Goal: Transaction & Acquisition: Purchase product/service

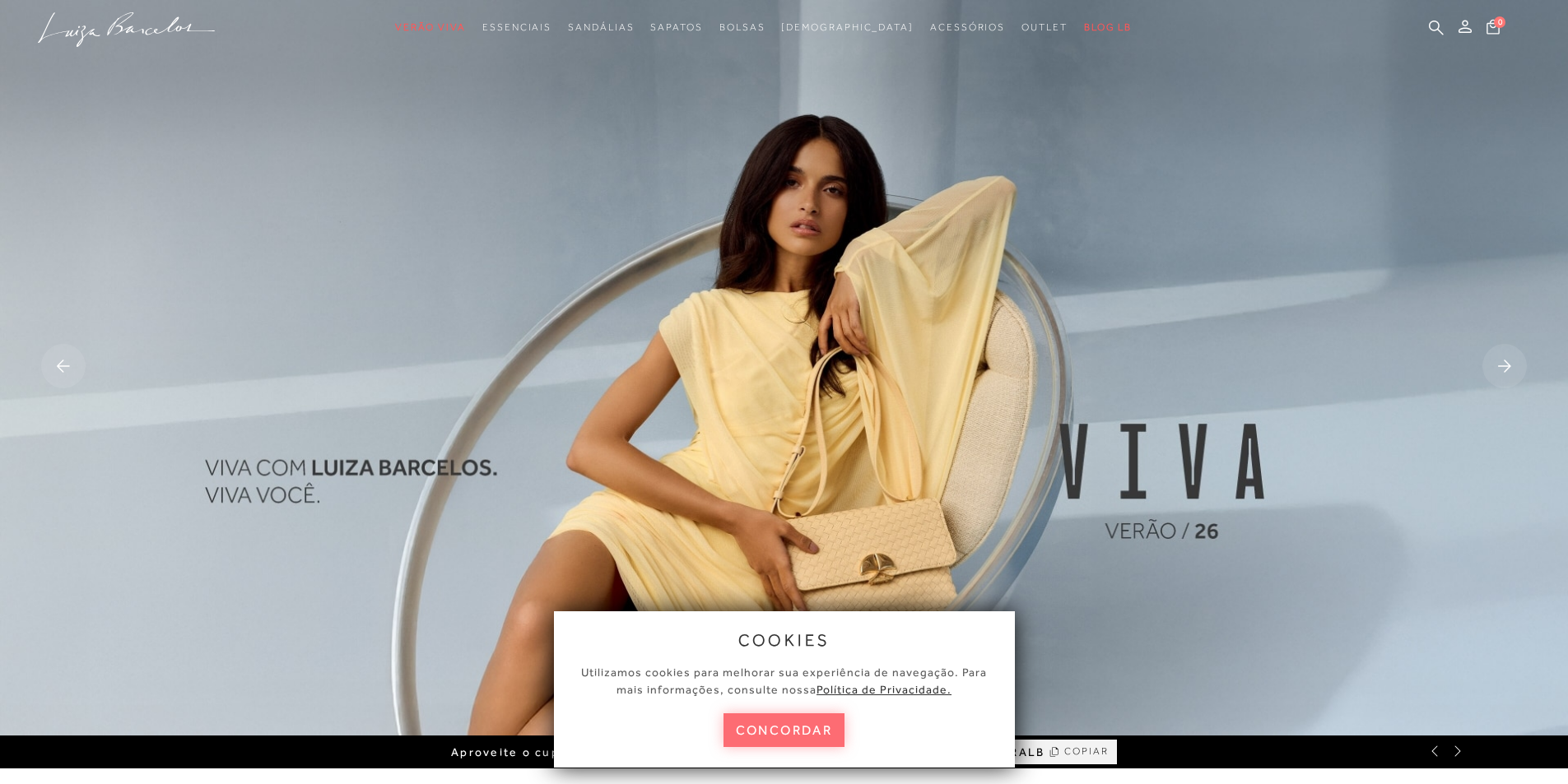
click at [812, 732] on button "concordar" at bounding box center [784, 730] width 121 height 34
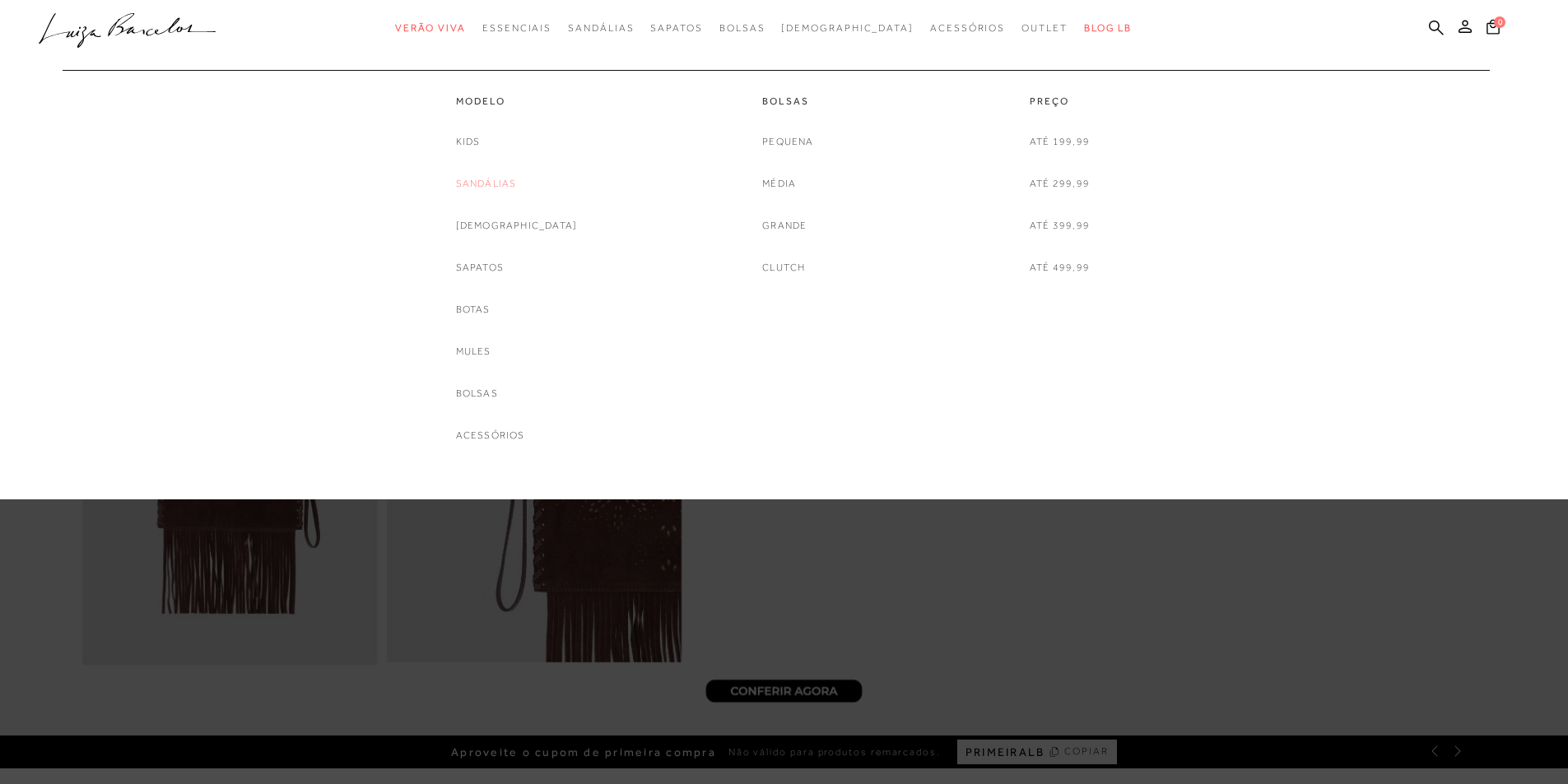
click at [505, 177] on link "Sandálias" at bounding box center [486, 184] width 61 height 17
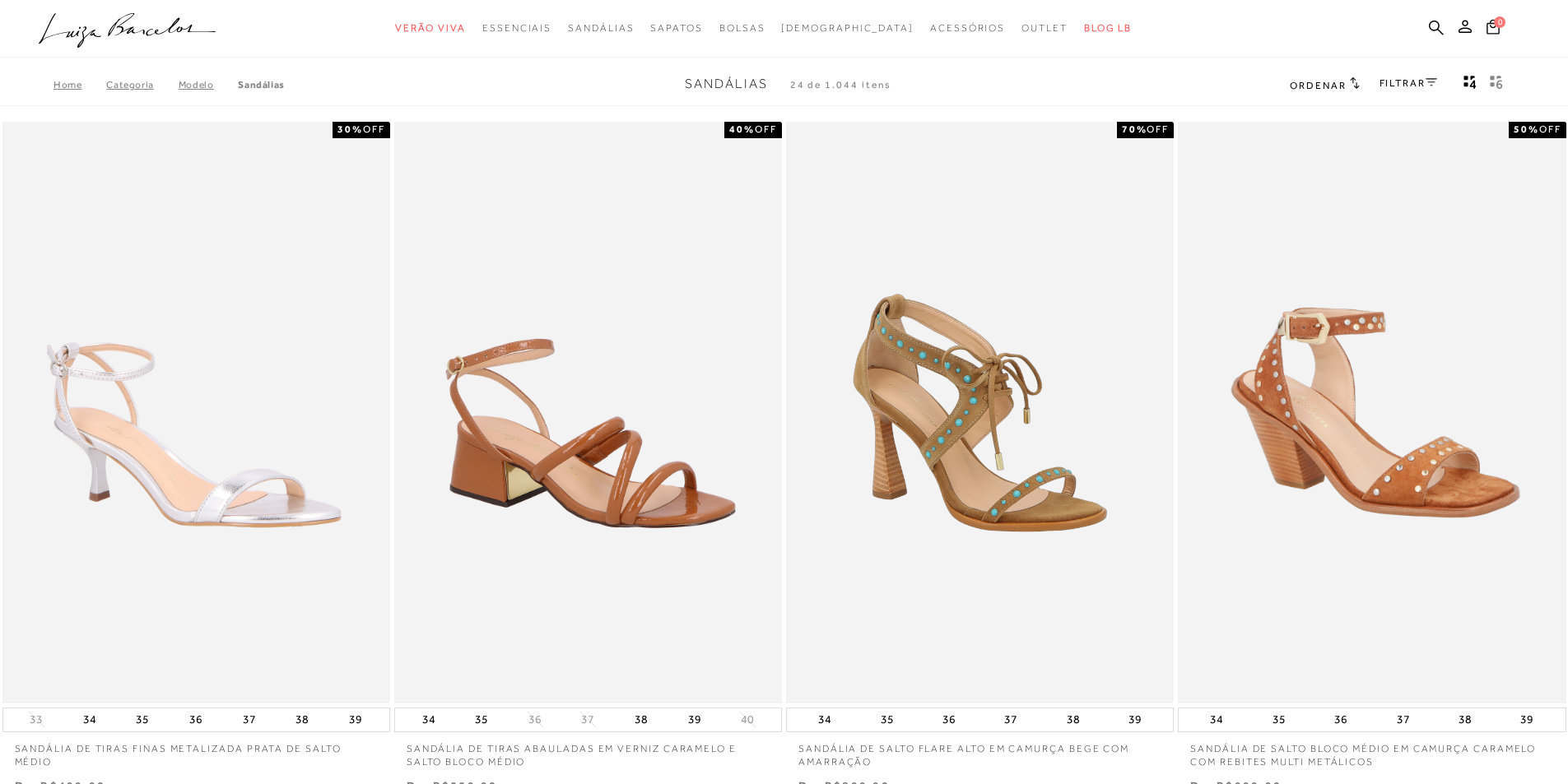
click at [1436, 79] on icon at bounding box center [1431, 82] width 12 height 8
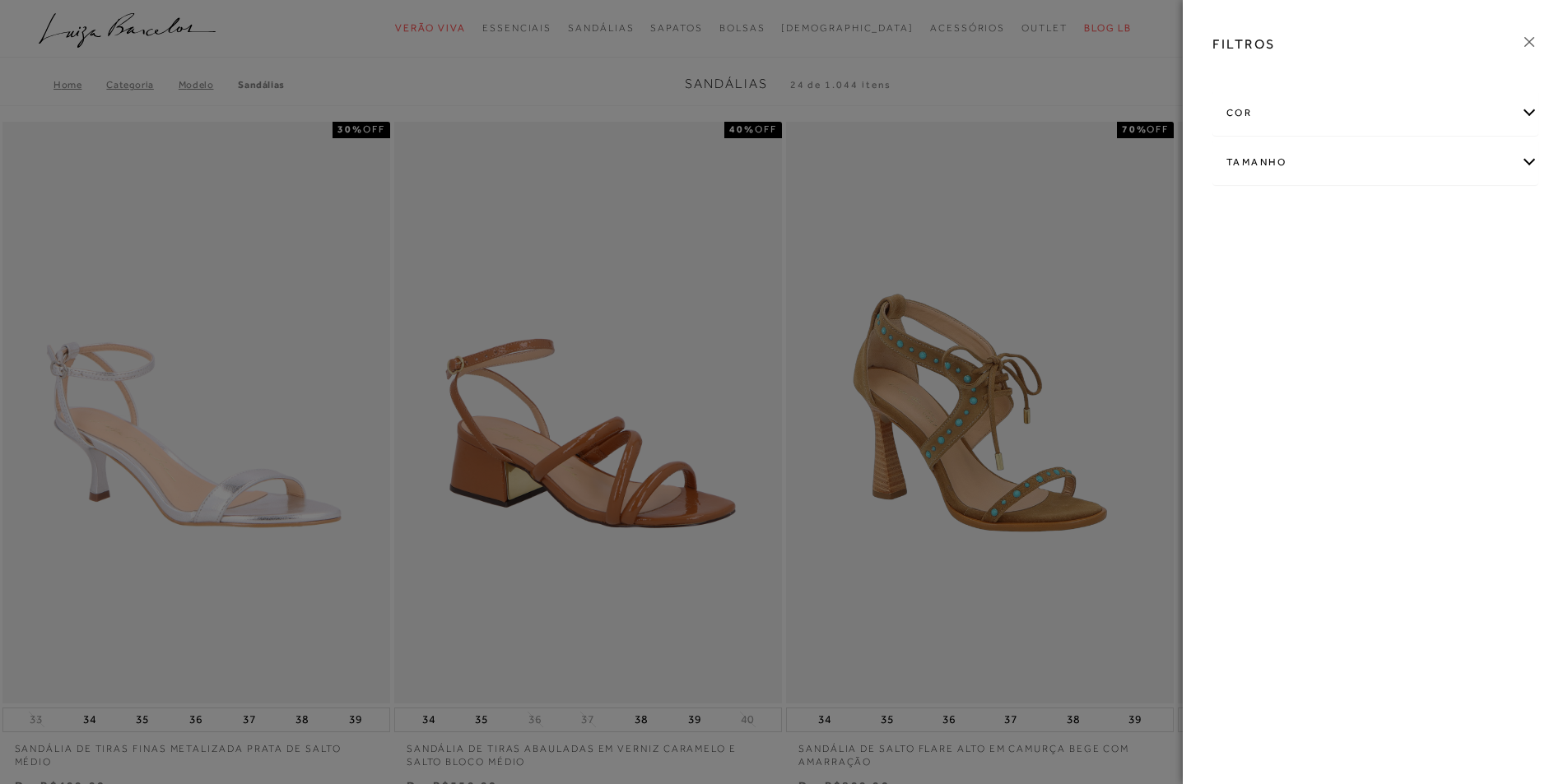
click at [1424, 156] on div "Tamanho" at bounding box center [1375, 162] width 325 height 43
click at [1071, 301] on div at bounding box center [784, 392] width 1568 height 784
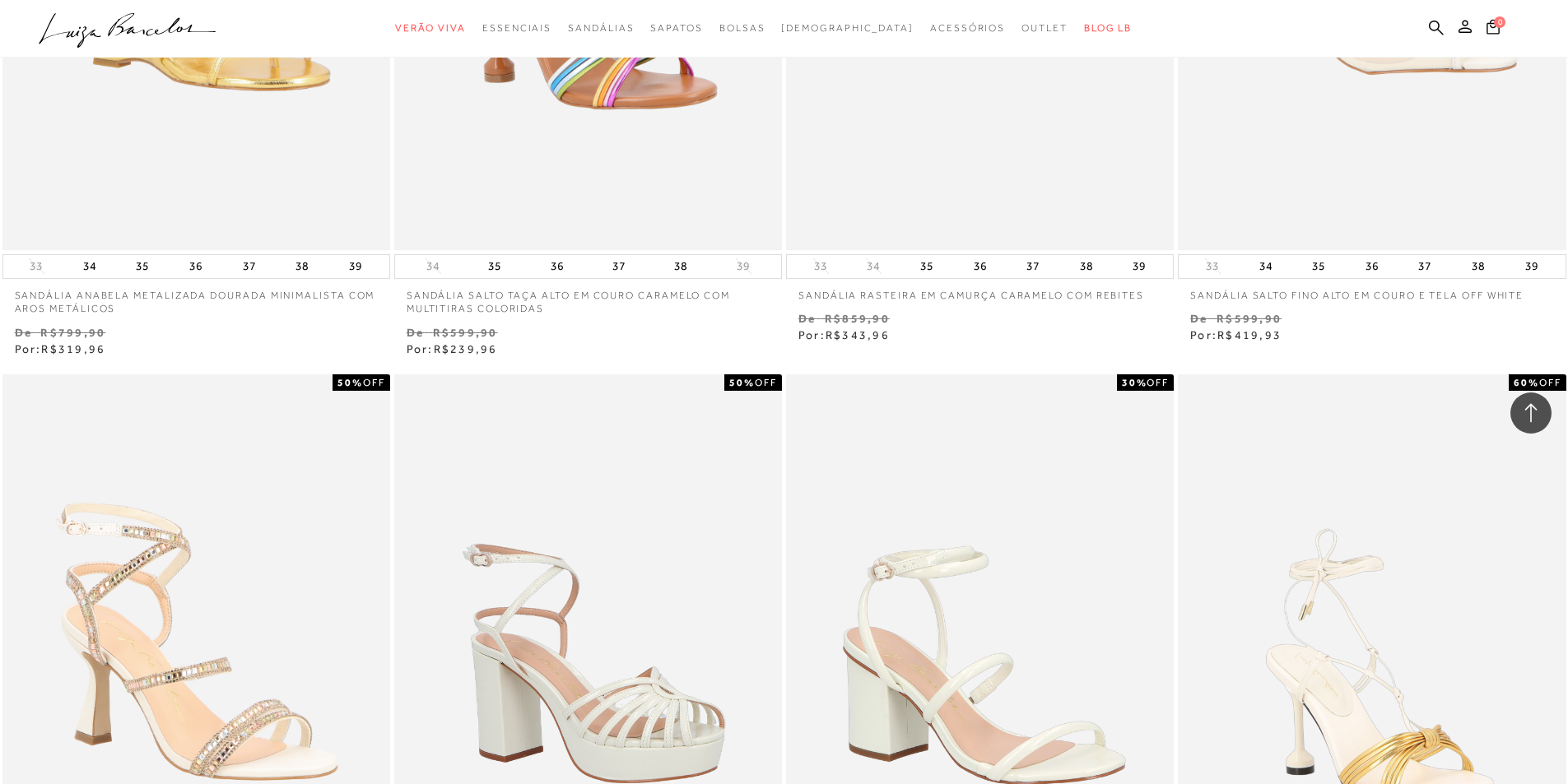
scroll to position [1069, 0]
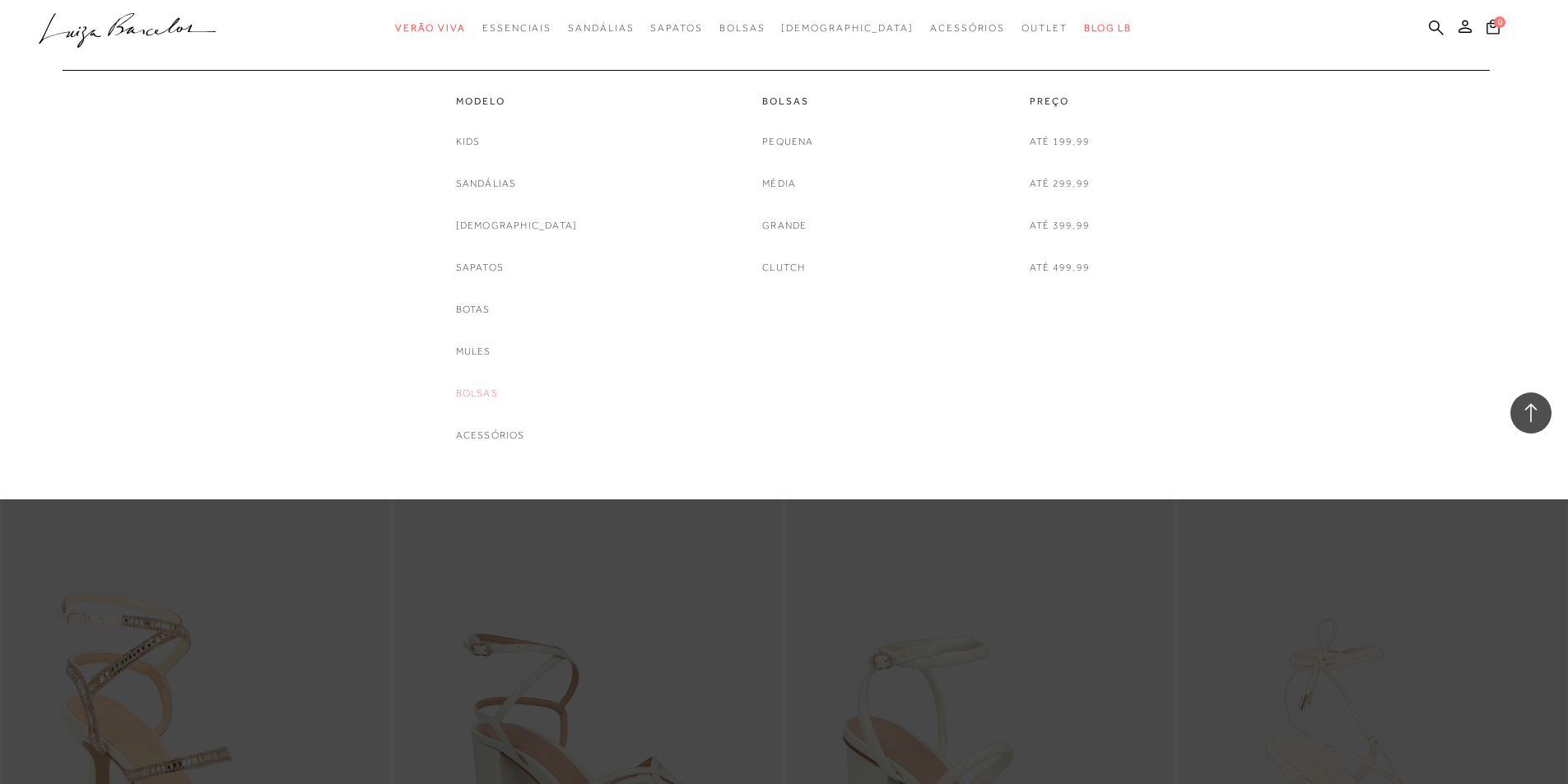
click at [498, 394] on link "Bolsas" at bounding box center [477, 394] width 42 height 17
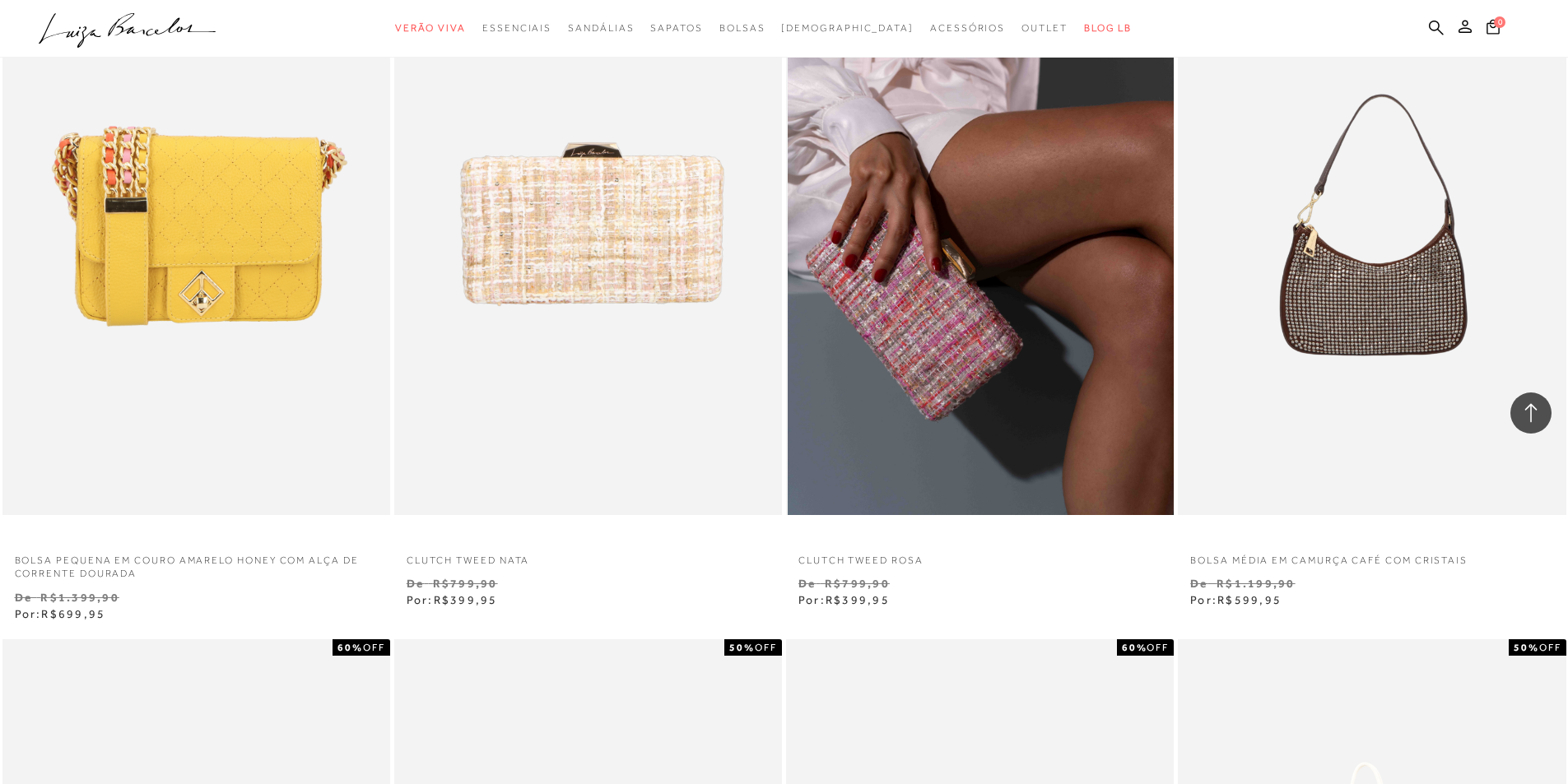
scroll to position [905, 0]
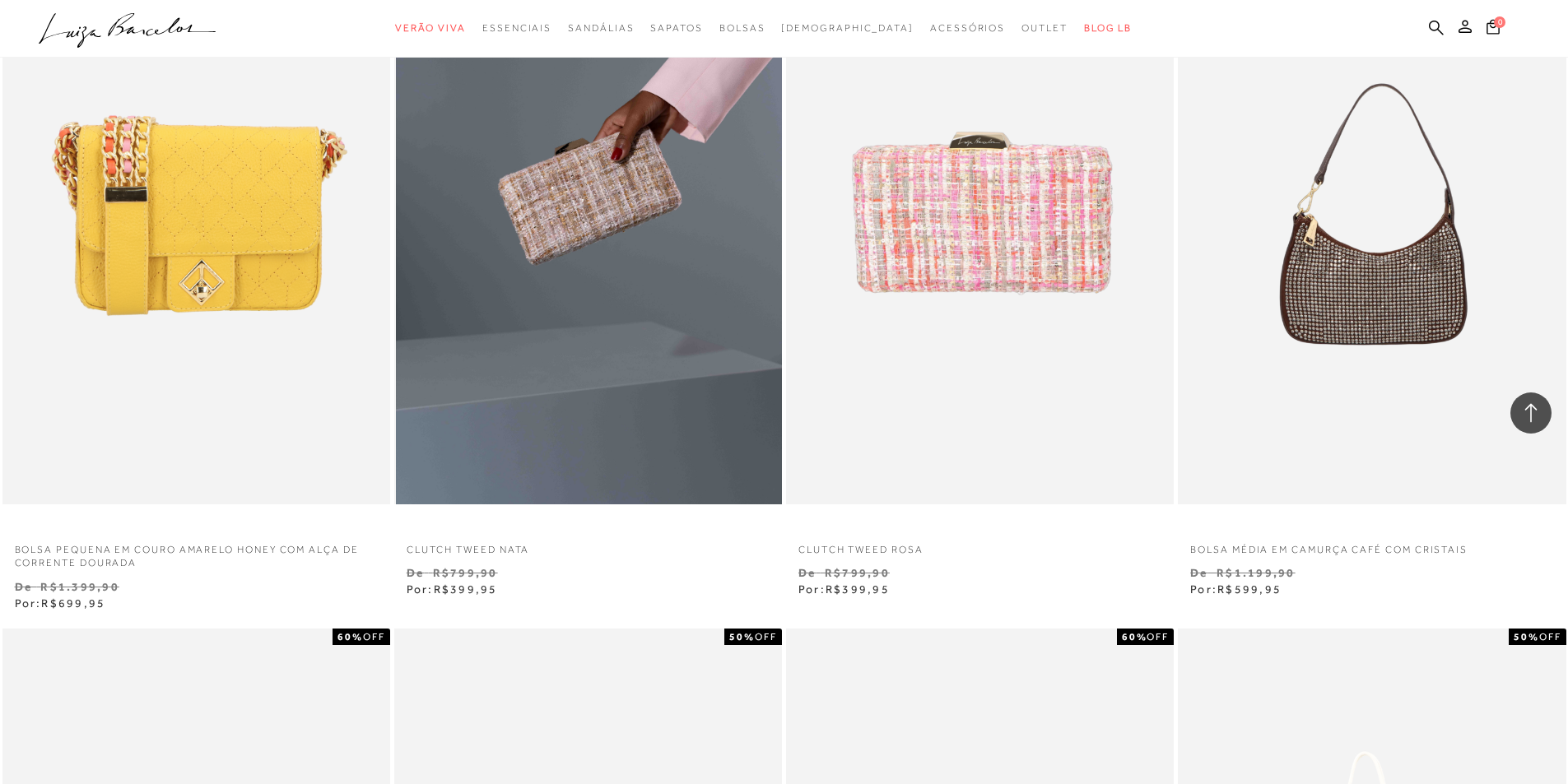
click at [528, 387] on img at bounding box center [589, 214] width 386 height 582
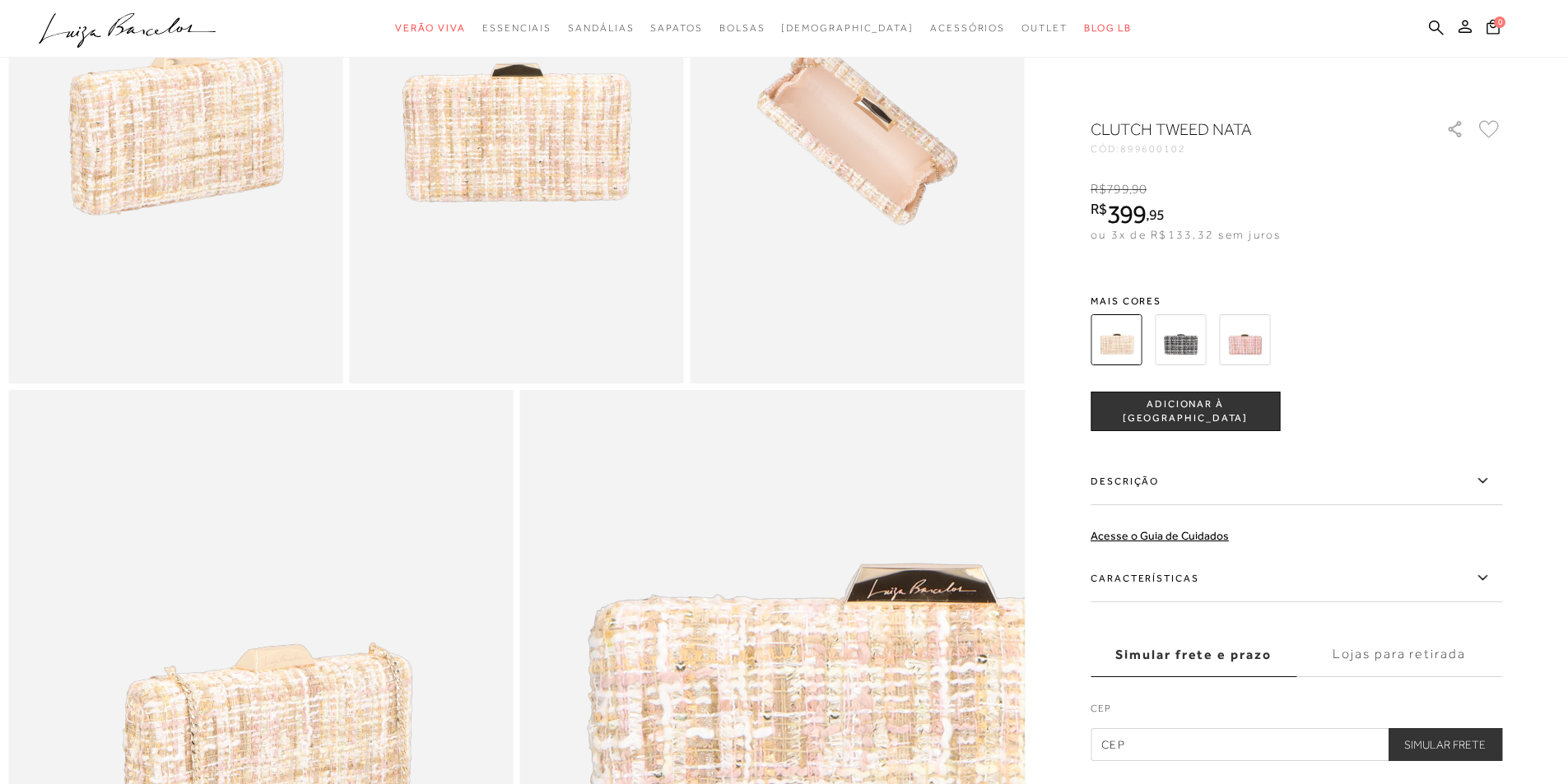
scroll to position [1234, 0]
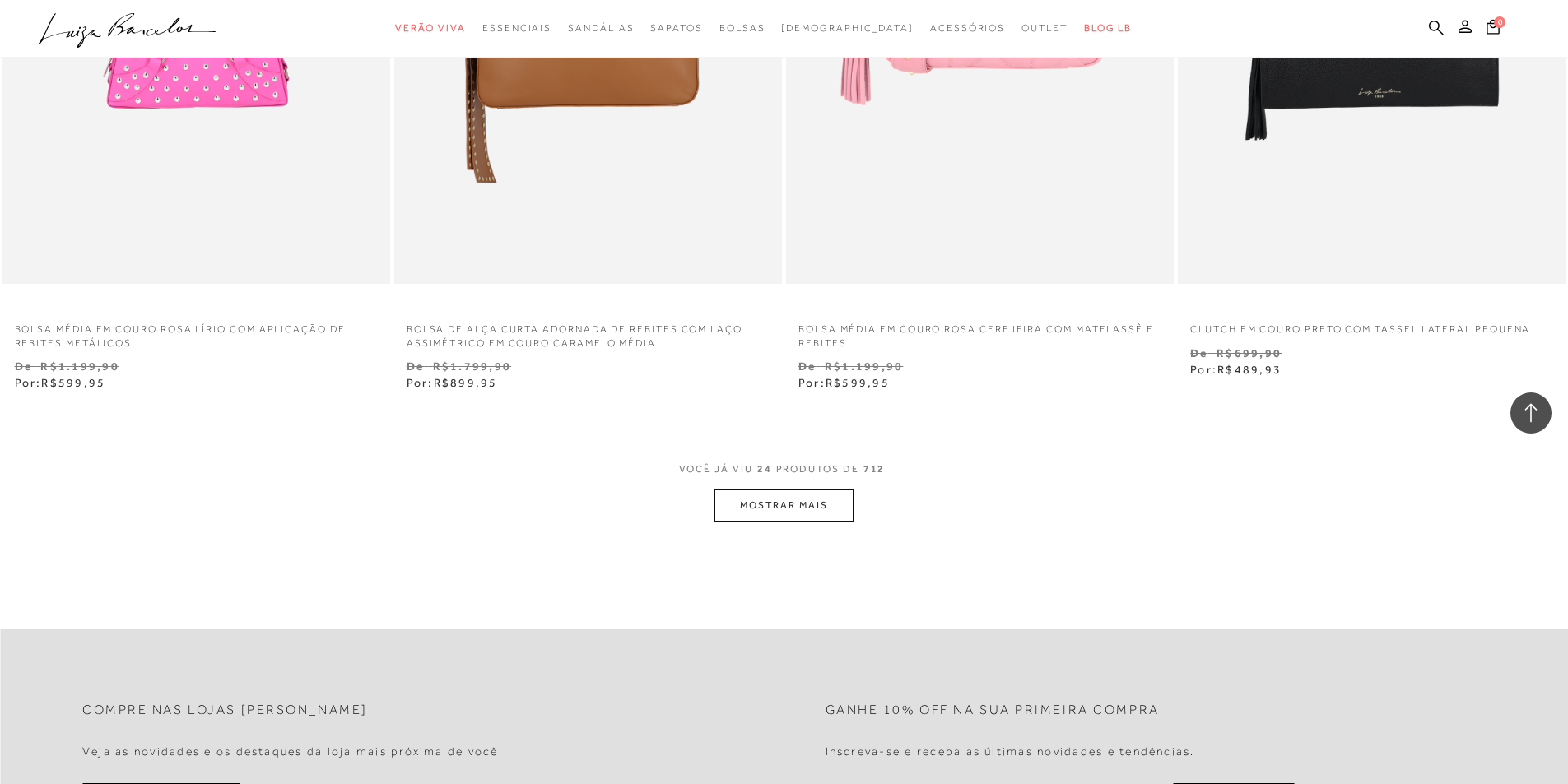
scroll to position [4278, 0]
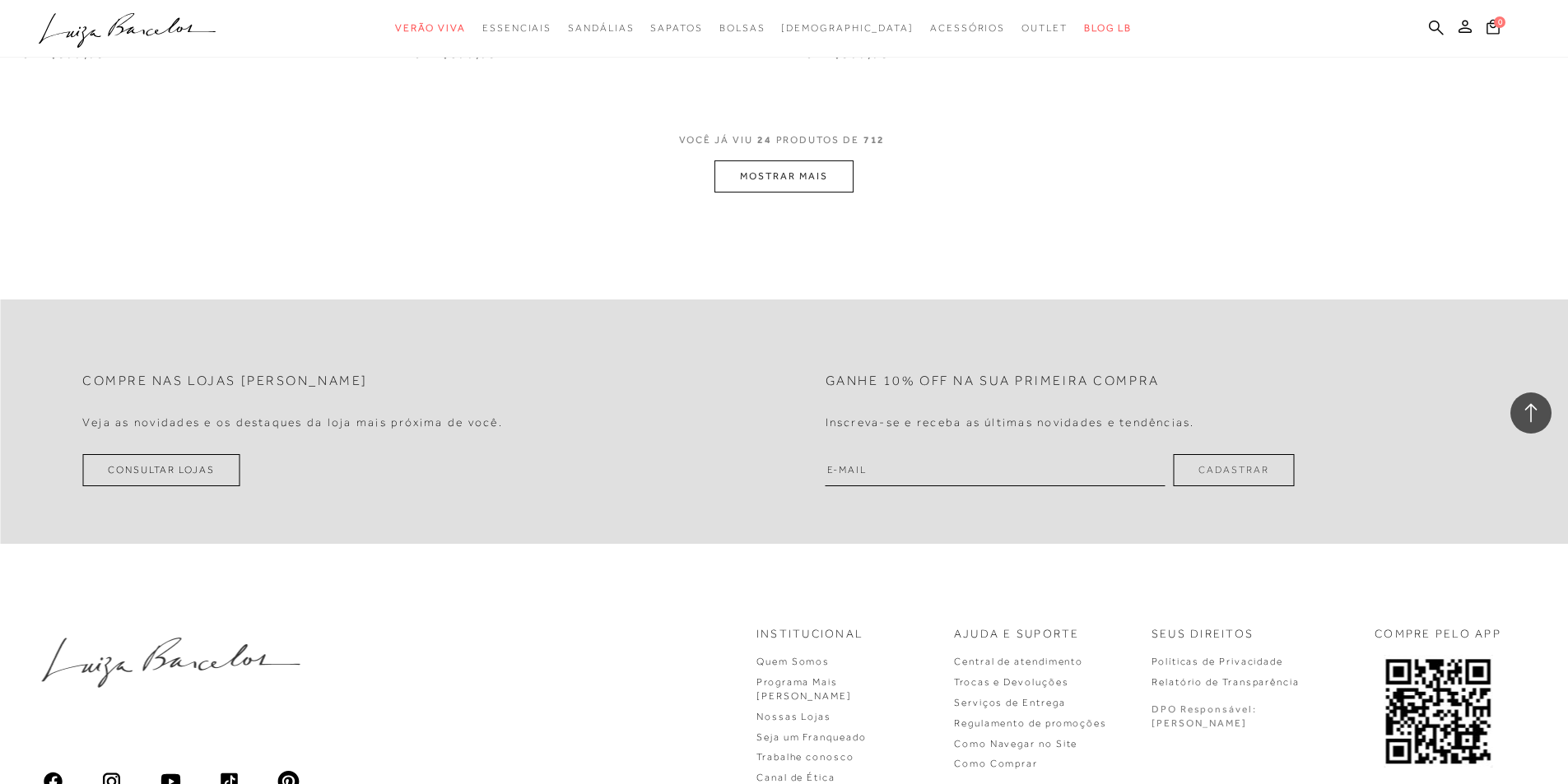
click at [818, 175] on button "MOSTRAR MAIS" at bounding box center [783, 176] width 138 height 32
